Goal: Obtain resource: Download file/media

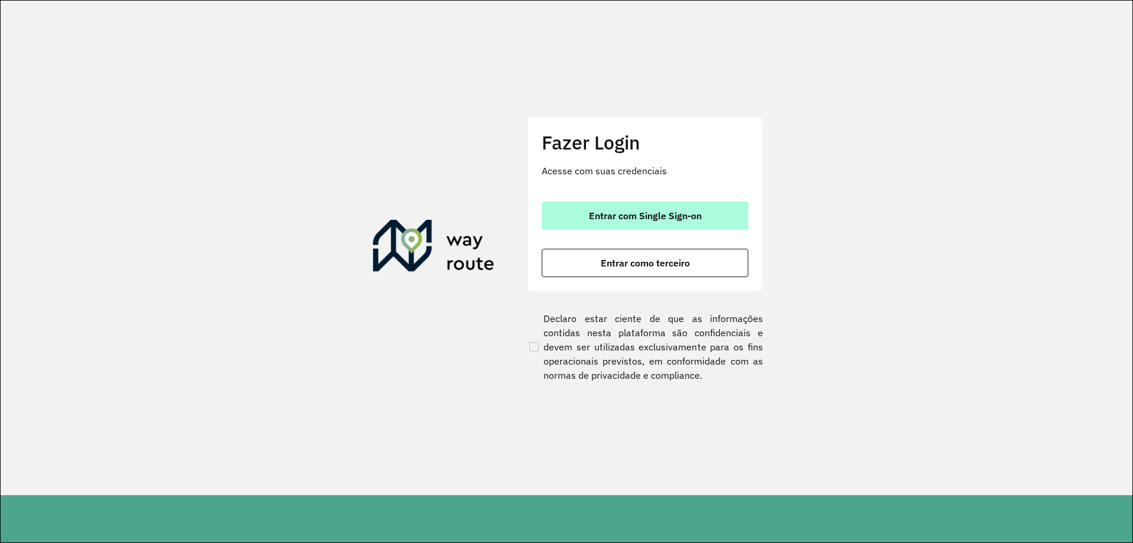
click at [658, 218] on span "Entrar com Single Sign-on" at bounding box center [645, 215] width 113 height 9
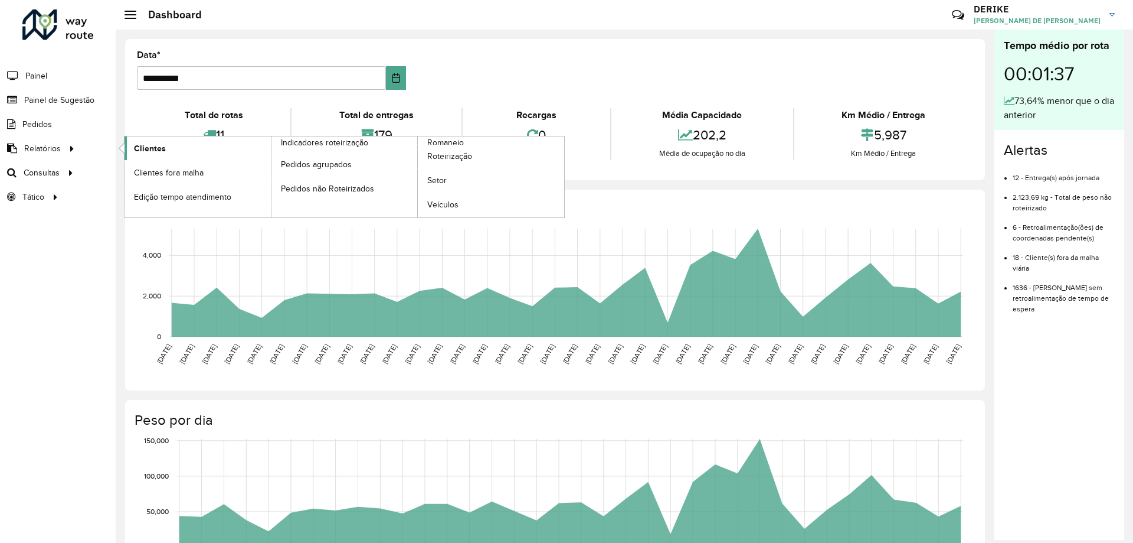
click at [138, 147] on span "Clientes" at bounding box center [150, 148] width 32 height 12
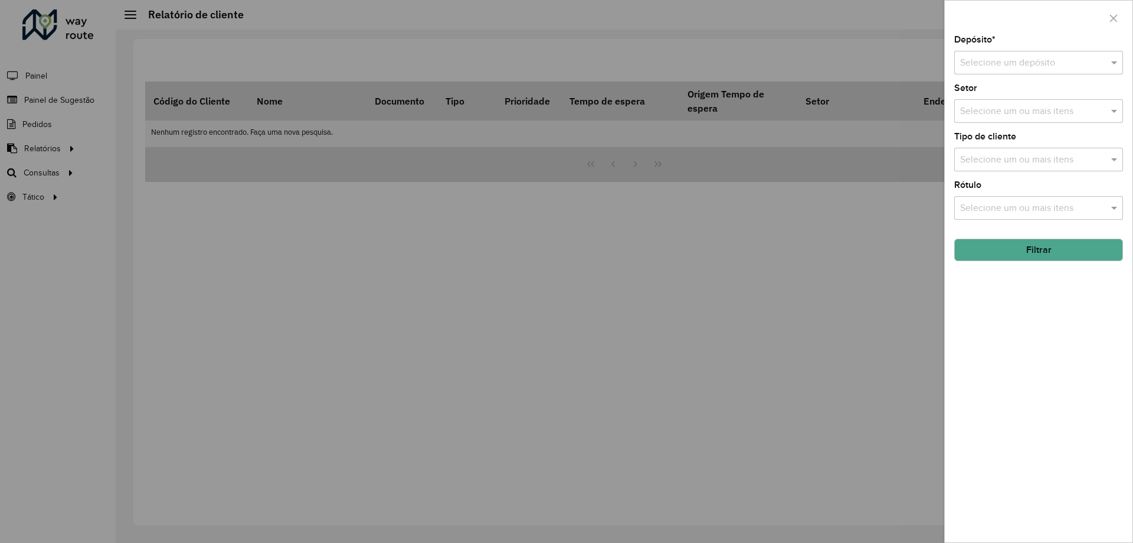
click at [1080, 66] on input "text" at bounding box center [1027, 63] width 133 height 14
click at [994, 92] on span "CDD Blumenau" at bounding box center [992, 97] width 64 height 10
click at [1033, 254] on button "Filtrar" at bounding box center [1039, 250] width 169 height 22
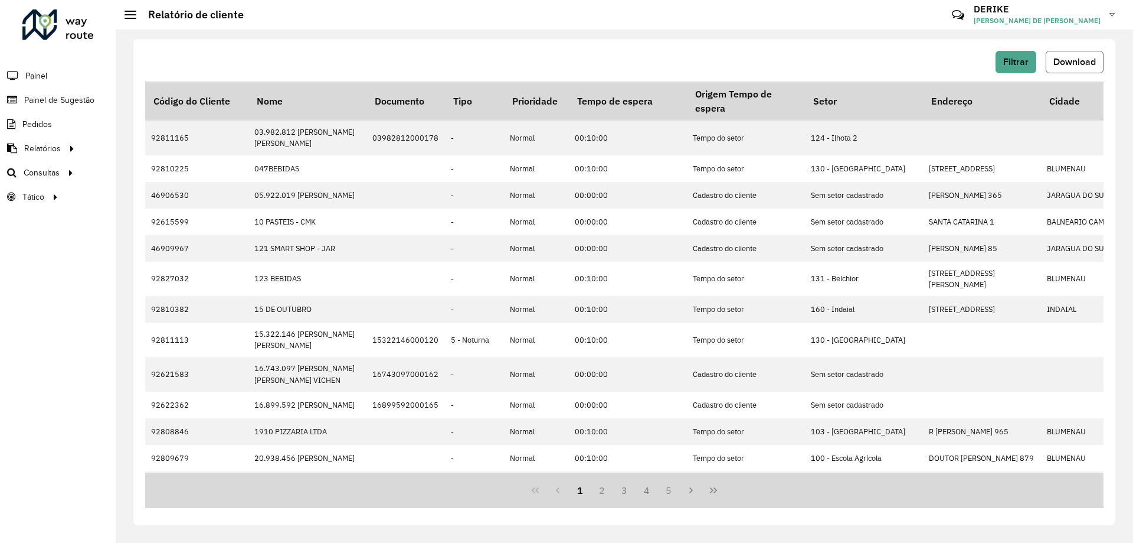
click at [1076, 58] on span "Download" at bounding box center [1075, 62] width 43 height 10
